Goal: Transaction & Acquisition: Purchase product/service

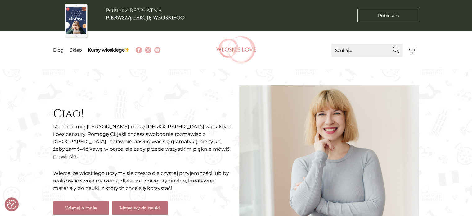
click at [152, 202] on link "Materiały do nauki" at bounding box center [140, 207] width 56 height 13
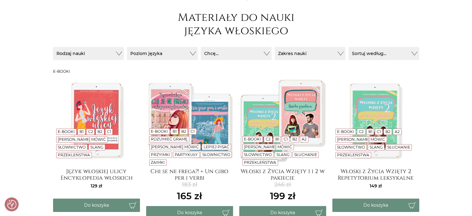
scroll to position [99, 0]
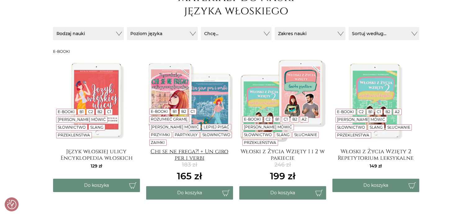
click at [191, 155] on h4 "Chi se ne frega?! + Un giro per i verbi" at bounding box center [189, 154] width 87 height 12
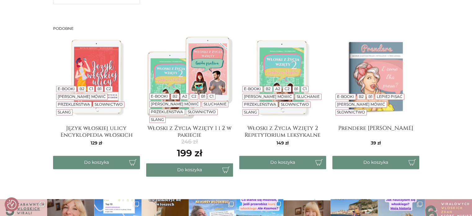
scroll to position [1019, 0]
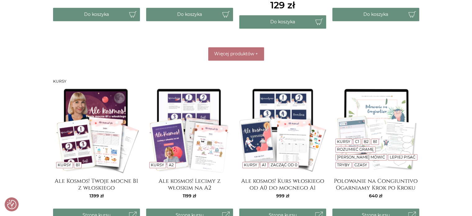
scroll to position [422, 0]
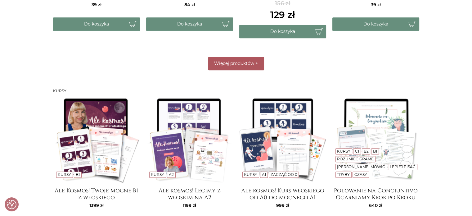
click at [228, 62] on span "Więcej produktów" at bounding box center [234, 64] width 40 height 6
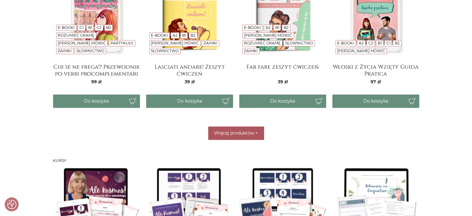
scroll to position [522, 0]
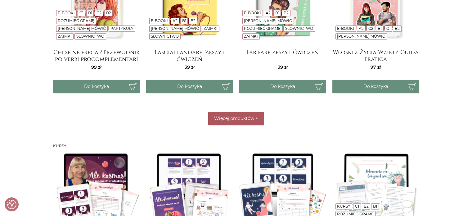
click at [221, 119] on span "Więcej produktów" at bounding box center [234, 119] width 40 height 6
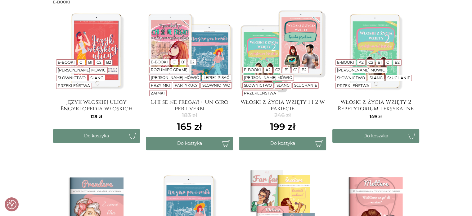
scroll to position [149, 0]
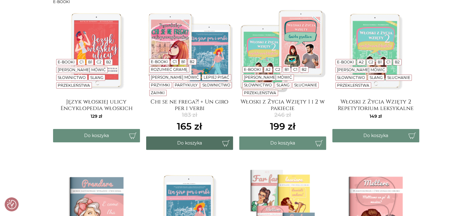
click at [197, 145] on button "Do koszyka" at bounding box center [189, 142] width 87 height 13
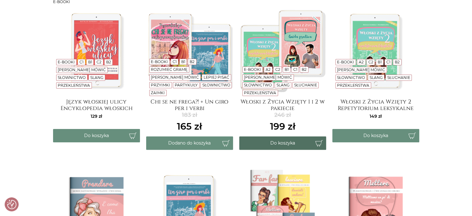
click at [293, 144] on button "Do koszyka" at bounding box center [282, 142] width 87 height 13
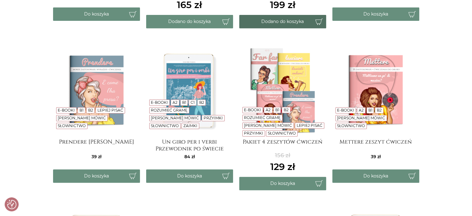
scroll to position [273, 0]
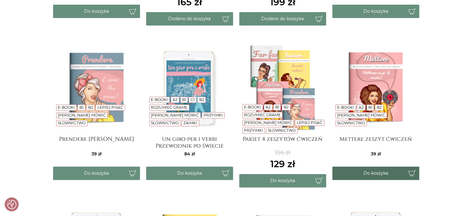
click at [393, 172] on button "Do koszyka" at bounding box center [376, 172] width 87 height 13
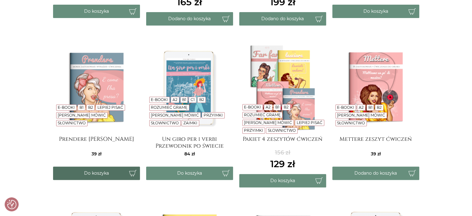
click at [102, 176] on button "Do koszyka" at bounding box center [96, 172] width 87 height 13
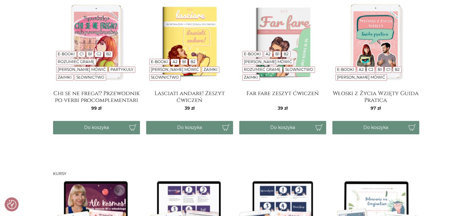
scroll to position [488, 0]
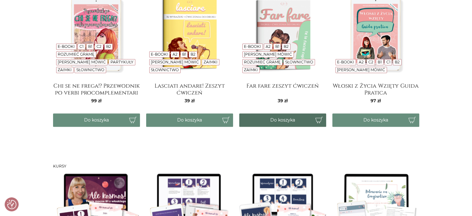
click at [281, 121] on button "Do koszyka" at bounding box center [282, 119] width 87 height 13
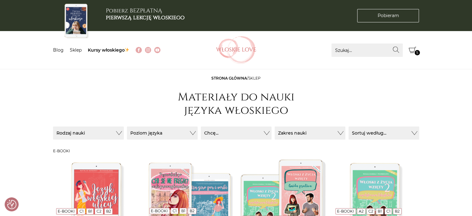
scroll to position [189, 0]
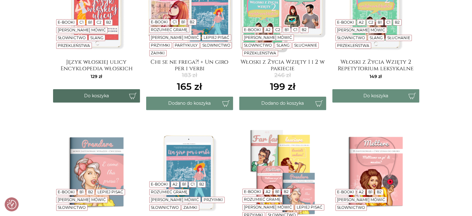
click at [75, 98] on button "Do koszyka" at bounding box center [96, 95] width 87 height 13
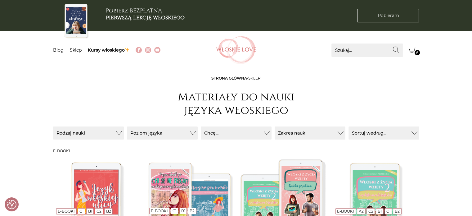
click at [415, 49] on icon "Koszyk" at bounding box center [412, 49] width 7 height 7
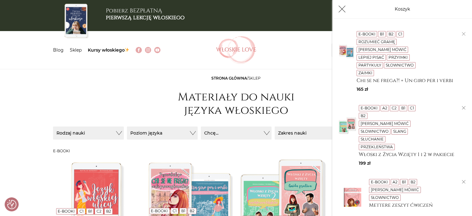
click at [402, 11] on p "Koszyk" at bounding box center [402, 9] width 15 height 7
click at [343, 9] on icon "Koszyk" at bounding box center [342, 8] width 7 height 7
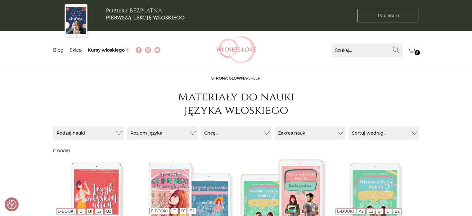
click at [416, 53] on span "6" at bounding box center [417, 52] width 5 height 5
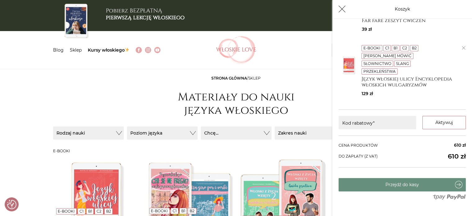
scroll to position [189, 0]
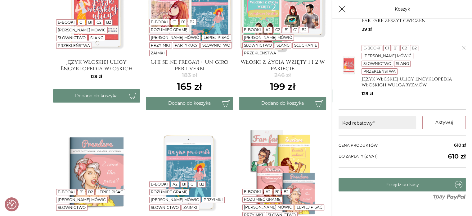
click at [343, 9] on icon "Koszyk" at bounding box center [342, 8] width 7 height 7
